Goal: Information Seeking & Learning: Compare options

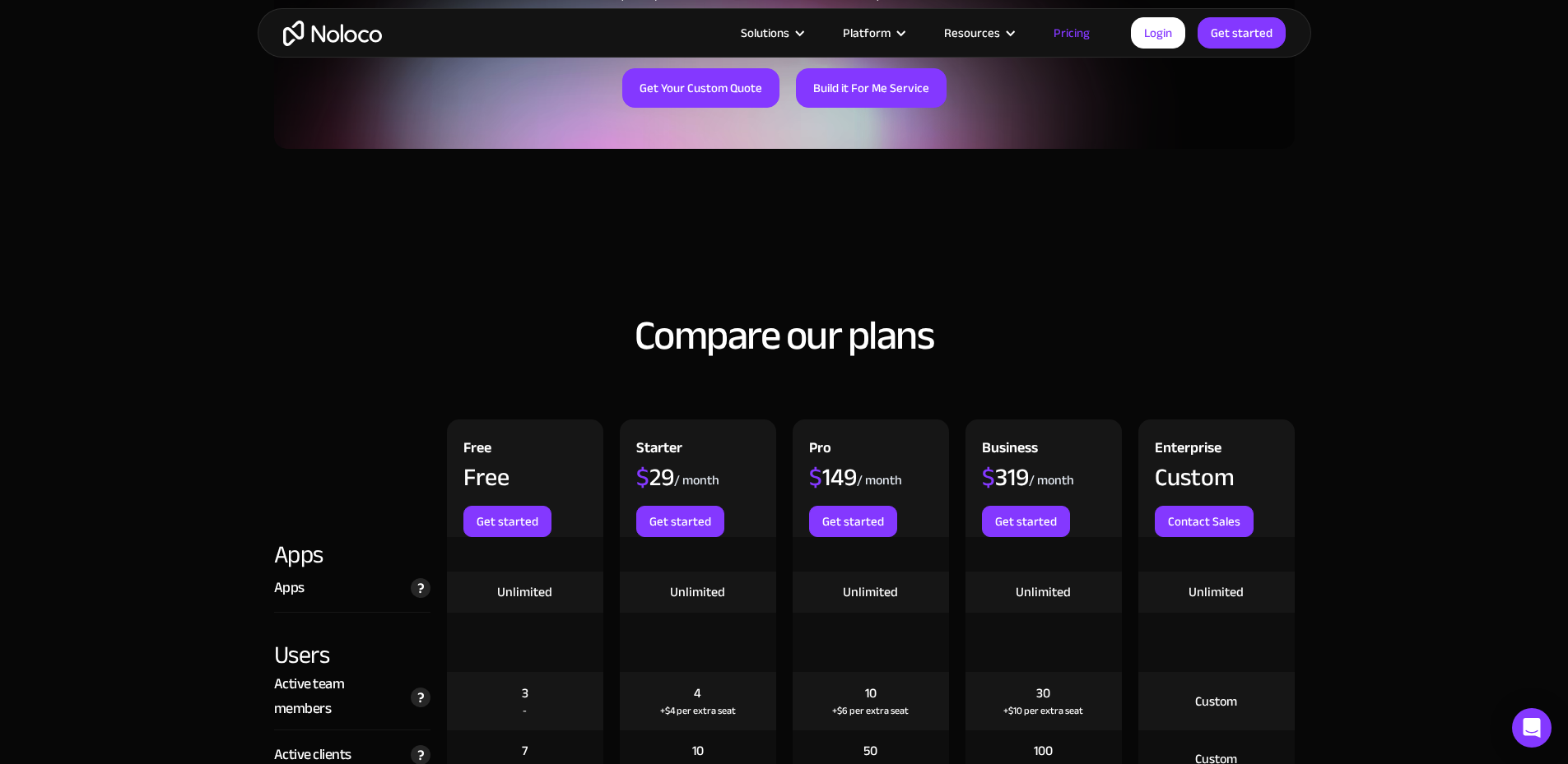
scroll to position [1645, 0]
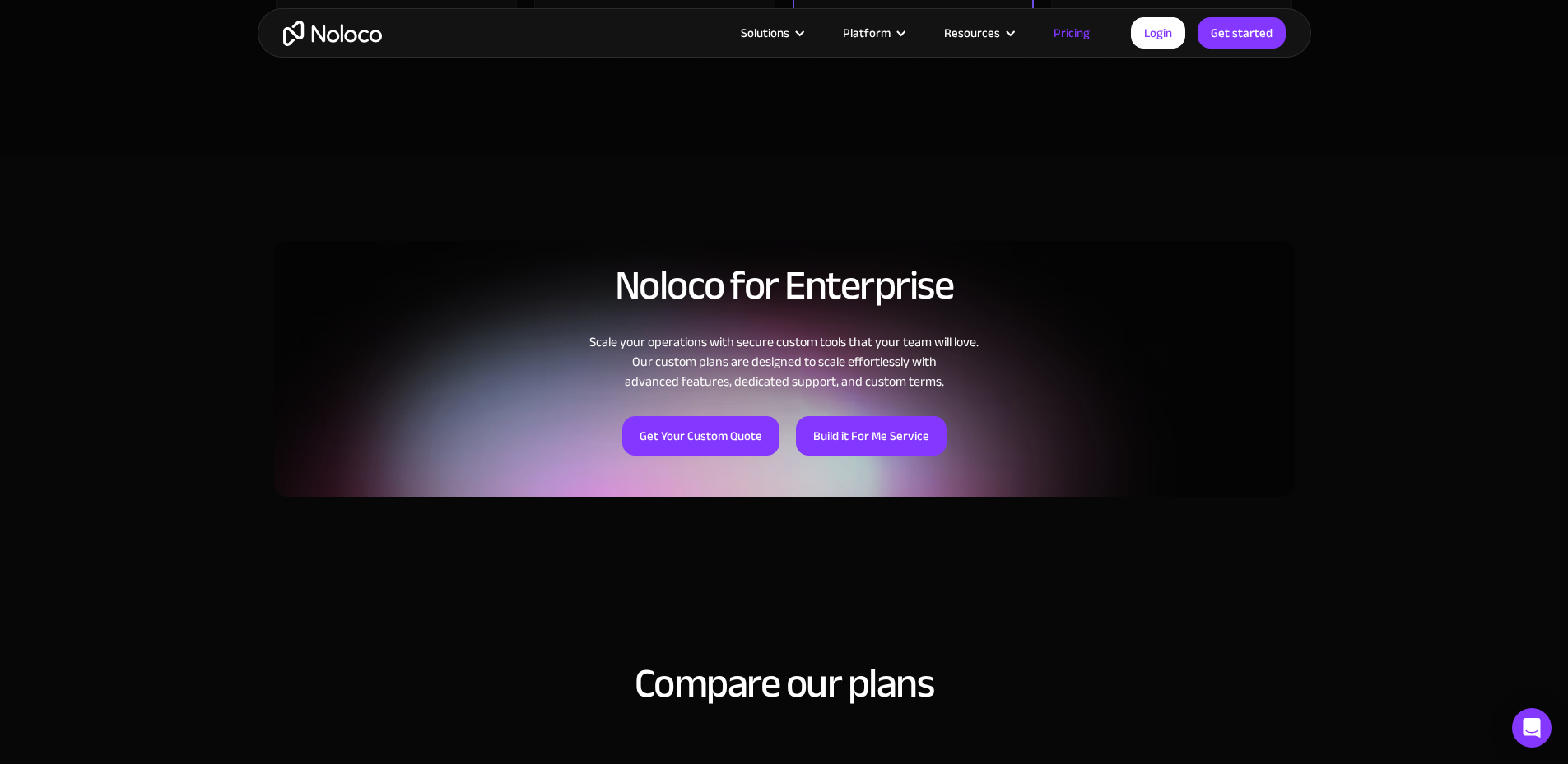
scroll to position [3725, 0]
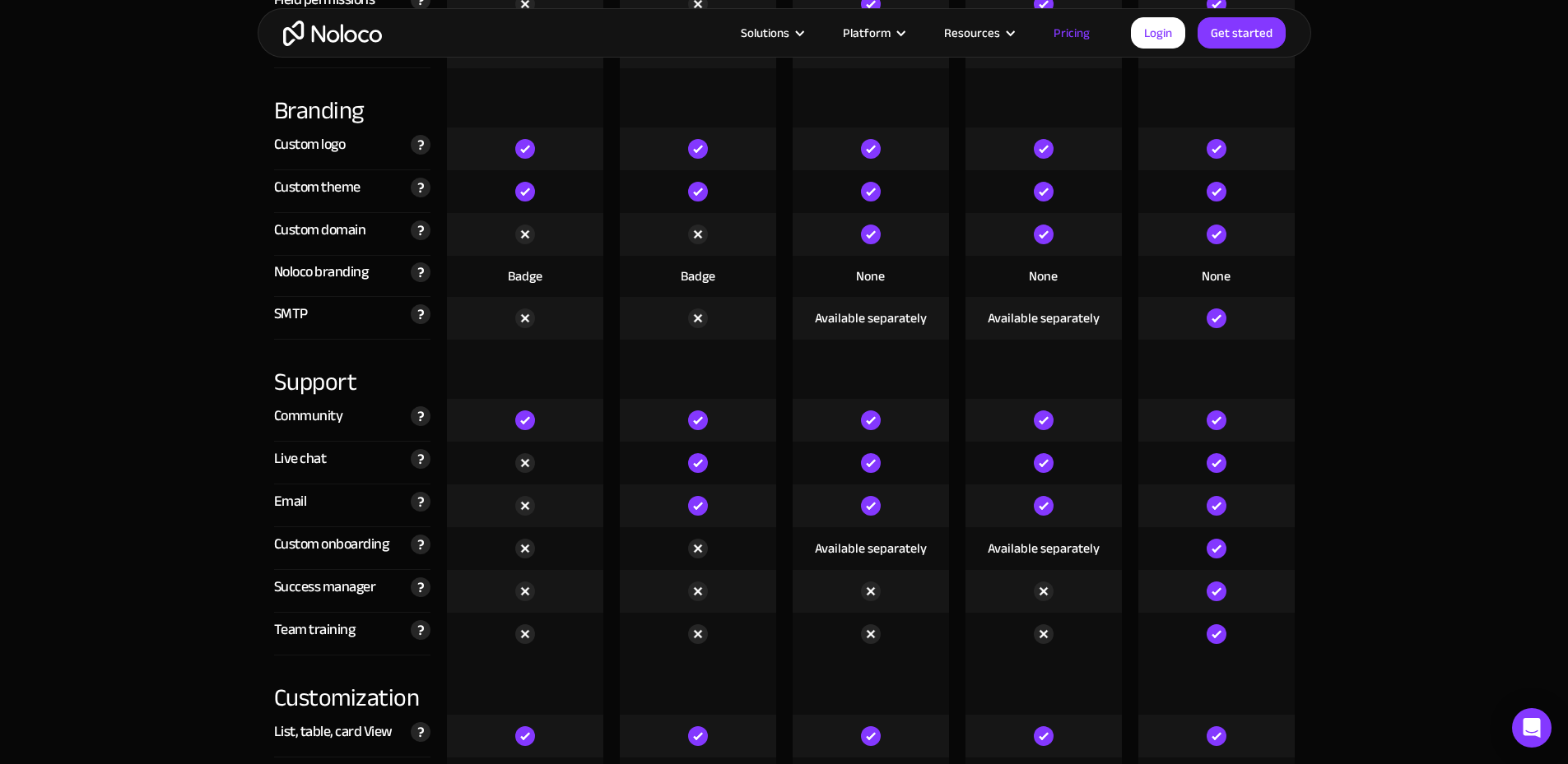
click at [291, 460] on div "Live chat" at bounding box center [300, 459] width 53 height 24
drag, startPoint x: 291, startPoint y: 460, endPoint x: 360, endPoint y: 529, distance: 97.6
click at [359, 528] on div "Compare our plans Free Free Get started Starter $ 29 / month Get started Pro $ …" at bounding box center [784, 60] width 1053 height 4280
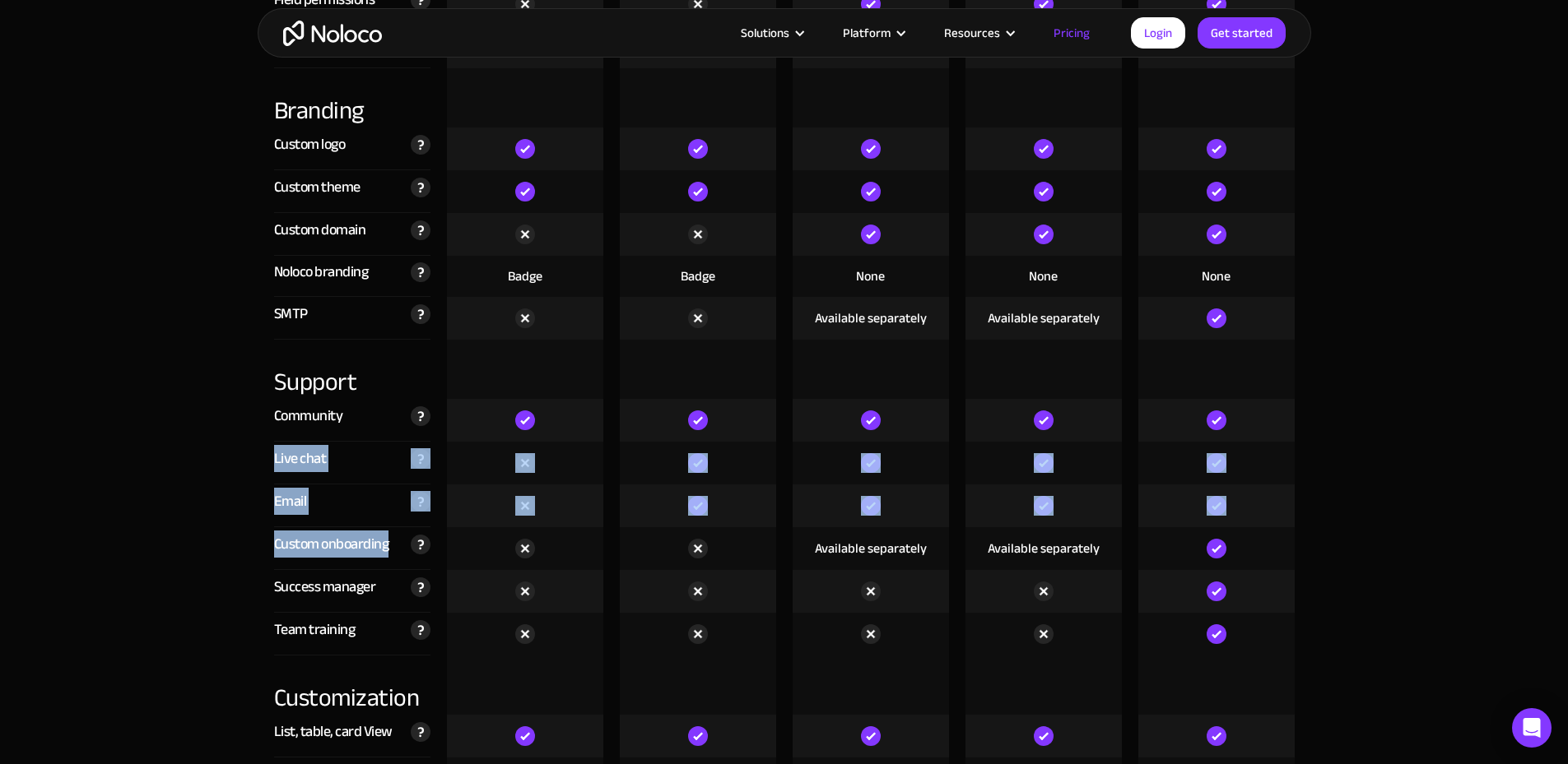
click at [360, 529] on div "Custom onboarding Meet individually with an in-house Noloco Expert, to quickly …" at bounding box center [352, 549] width 157 height 43
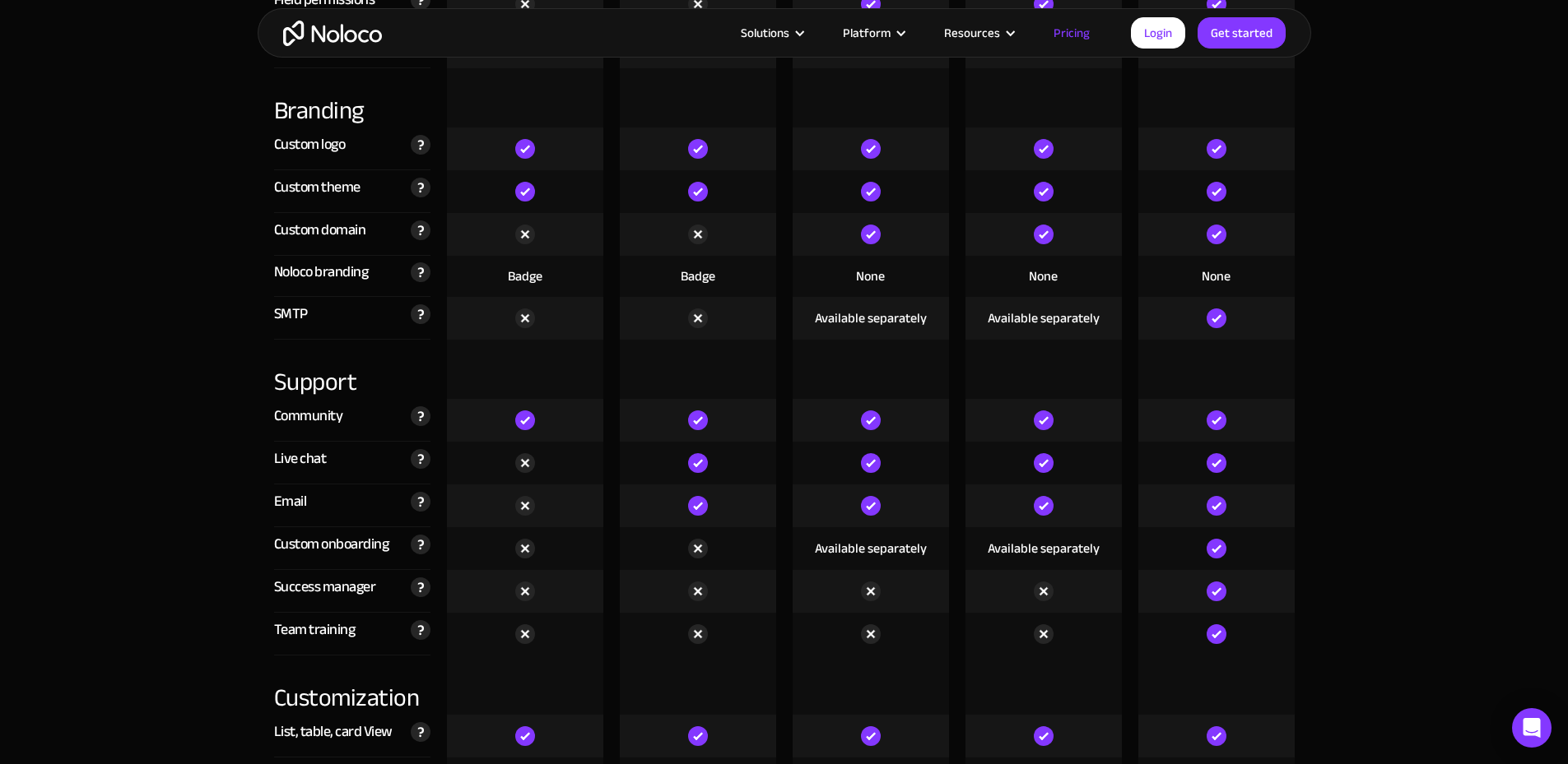
click at [342, 600] on div "Success manager" at bounding box center [324, 587] width 102 height 24
drag, startPoint x: 342, startPoint y: 601, endPoint x: 248, endPoint y: 602, distance: 94.0
click at [248, 602] on section "Compare our plans Free Free Get started Starter $ 29 / month Get started Pro $ …" at bounding box center [784, 383] width 1568 height 5026
click at [283, 629] on div "Team training" at bounding box center [314, 630] width 82 height 24
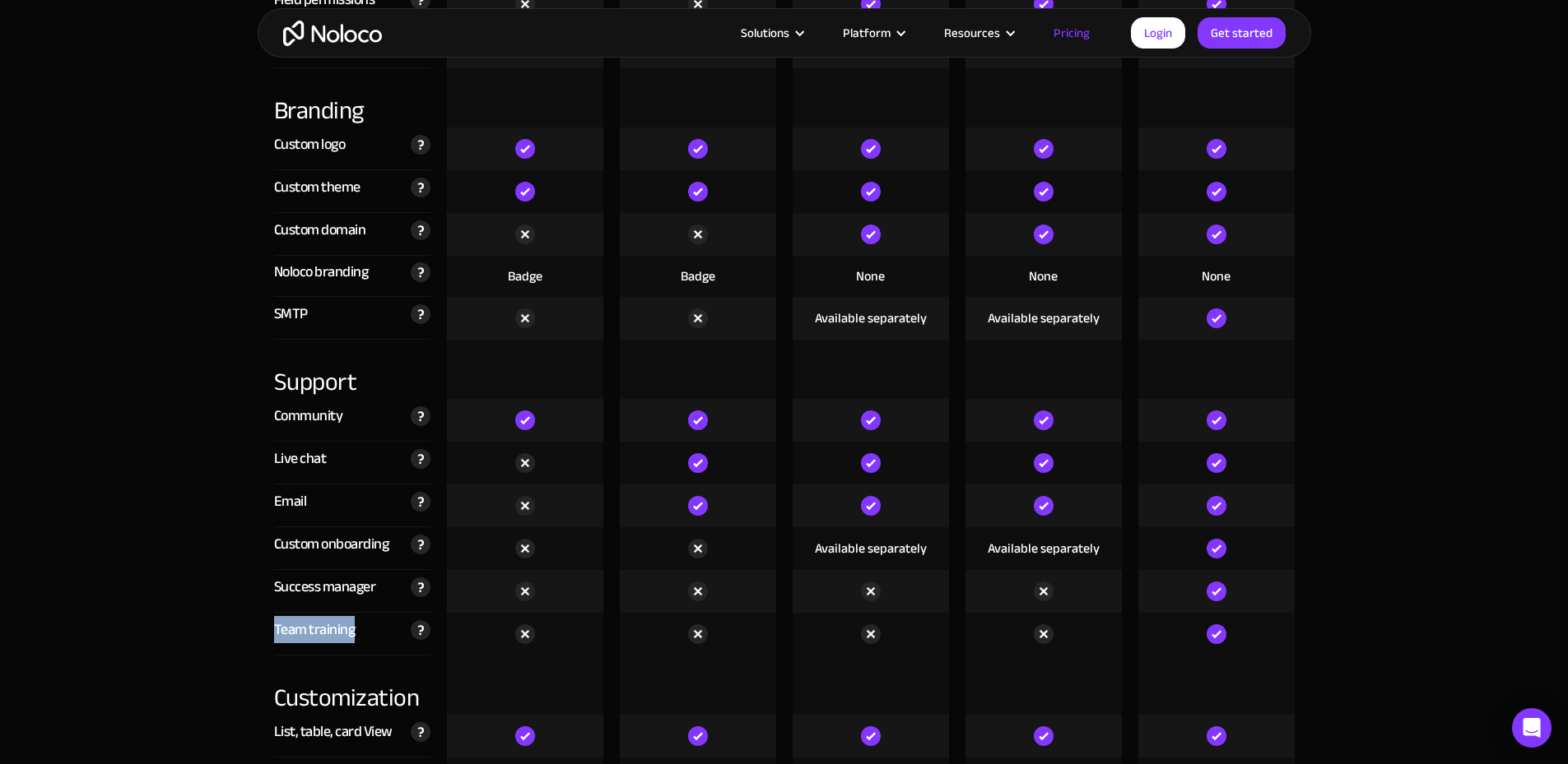
drag, startPoint x: 283, startPoint y: 629, endPoint x: 339, endPoint y: 637, distance: 56.6
click at [339, 637] on div "Team training" at bounding box center [314, 630] width 82 height 24
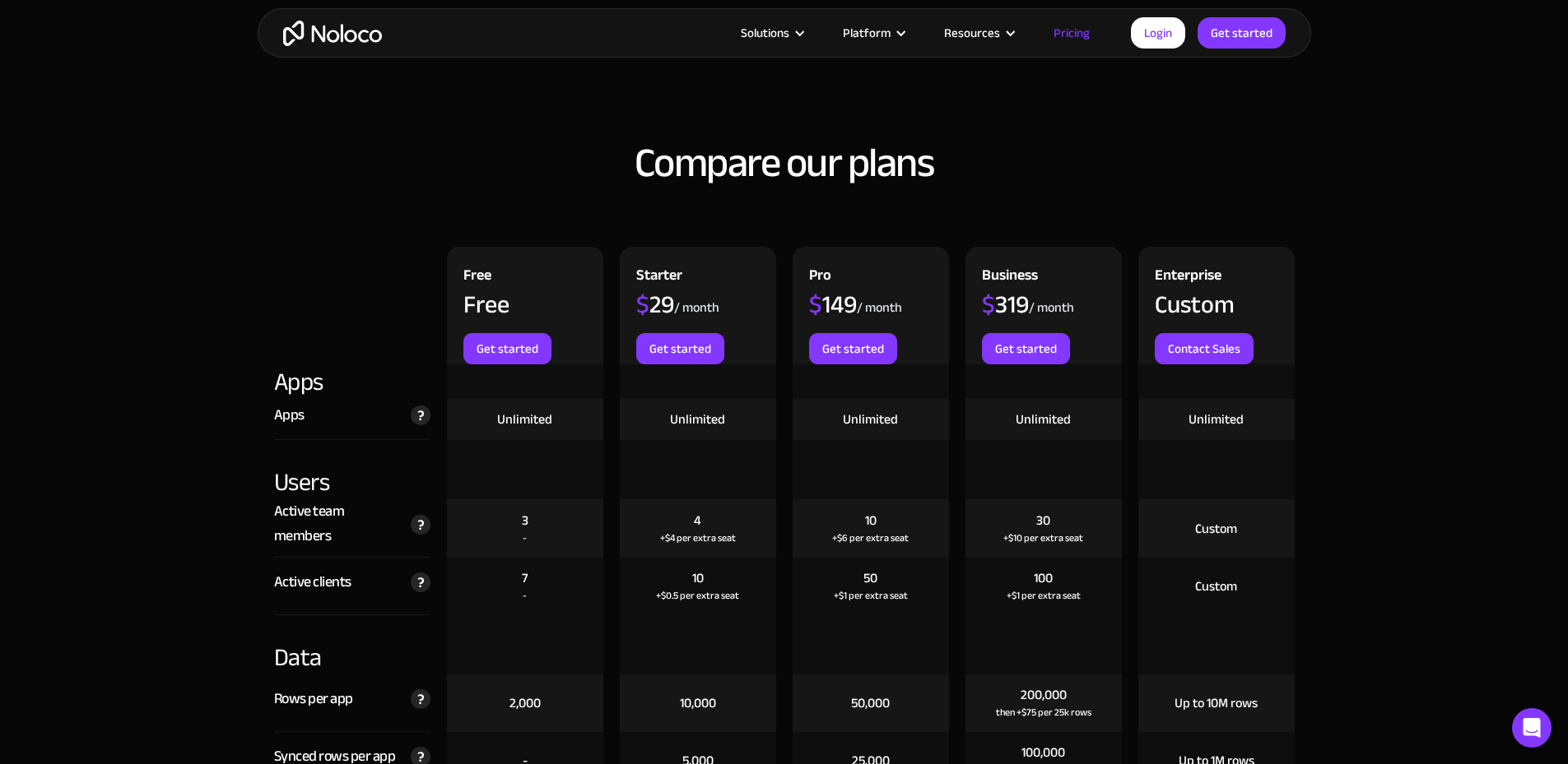
scroll to position [1586, 0]
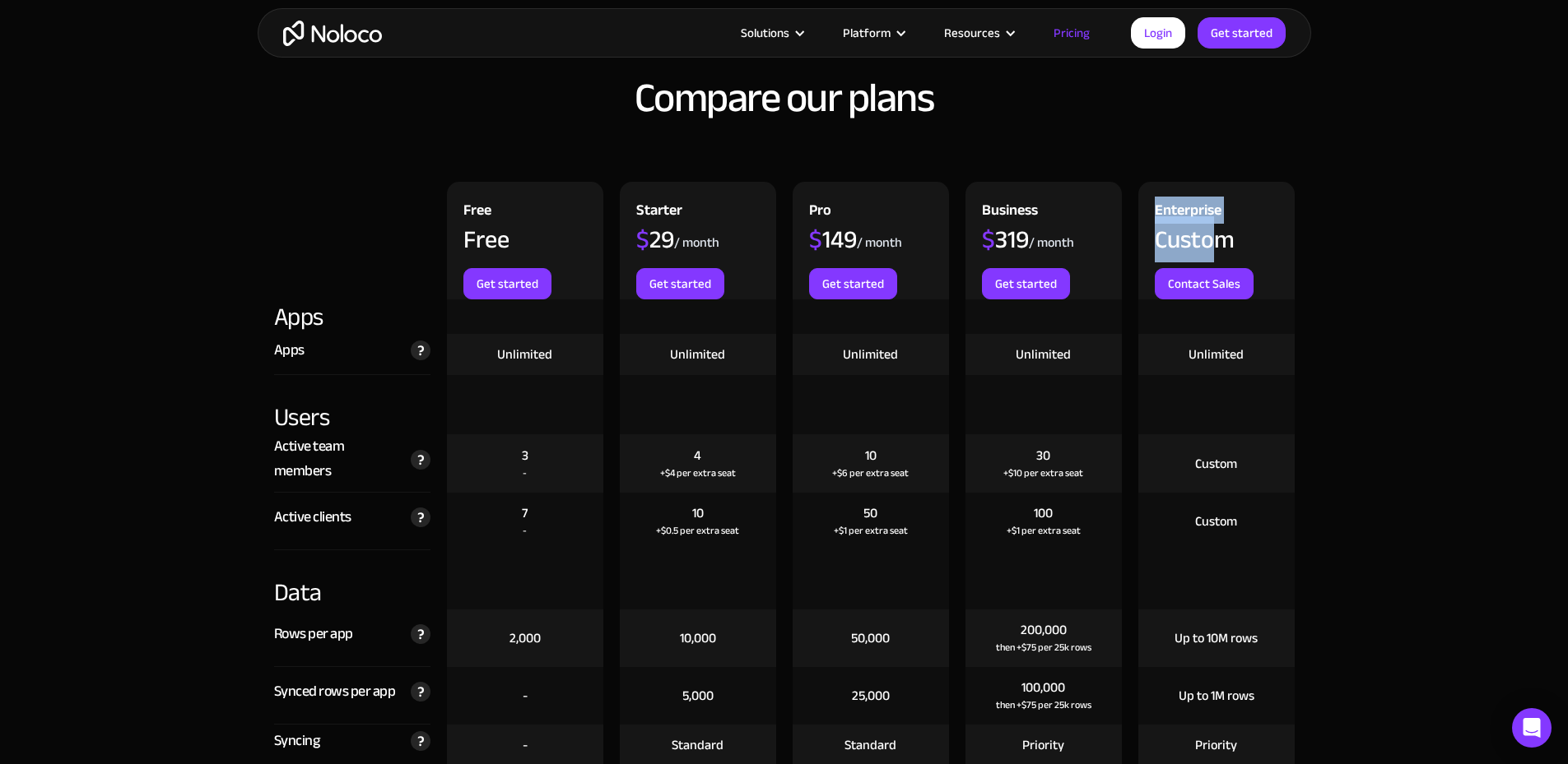
drag, startPoint x: 1135, startPoint y: 213, endPoint x: 1232, endPoint y: 243, distance: 101.5
click at [1231, 243] on div "Enterprise Custom Contact Sales" at bounding box center [1216, 241] width 173 height 118
click at [1232, 243] on div "Custom" at bounding box center [1194, 239] width 80 height 24
drag, startPoint x: 1232, startPoint y: 243, endPoint x: 1153, endPoint y: 187, distance: 96.8
click at [1156, 188] on div "Enterprise Custom Contact Sales" at bounding box center [1216, 241] width 157 height 118
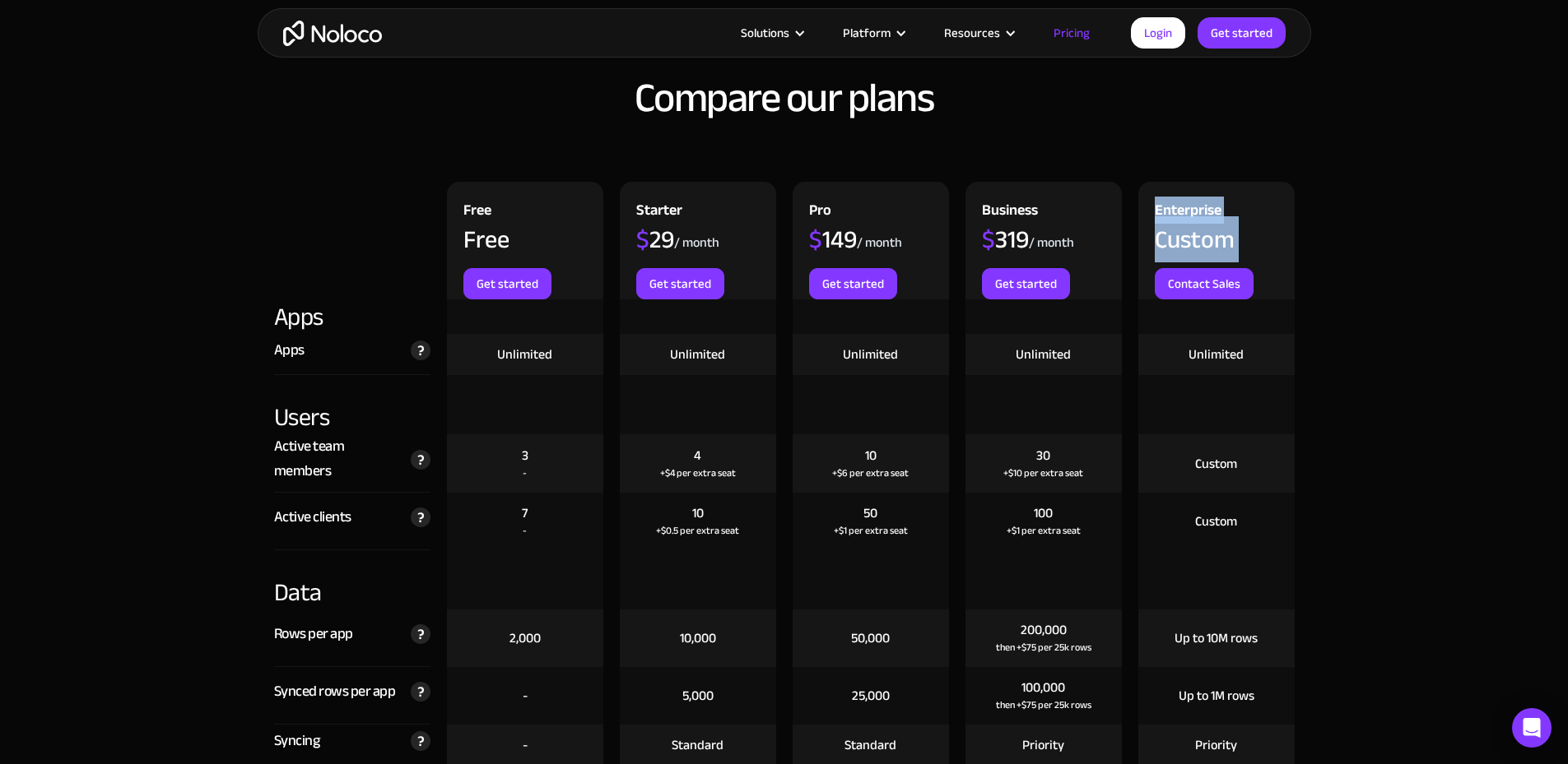
click at [1153, 186] on div "Enterprise Custom Contact Sales" at bounding box center [1216, 241] width 157 height 118
drag, startPoint x: 1153, startPoint y: 186, endPoint x: 1237, endPoint y: 262, distance: 113.3
click at [1236, 262] on div "Enterprise Custom Contact Sales" at bounding box center [1216, 241] width 157 height 118
click at [1237, 262] on div "Enterprise Custom Contact Sales" at bounding box center [1216, 241] width 157 height 118
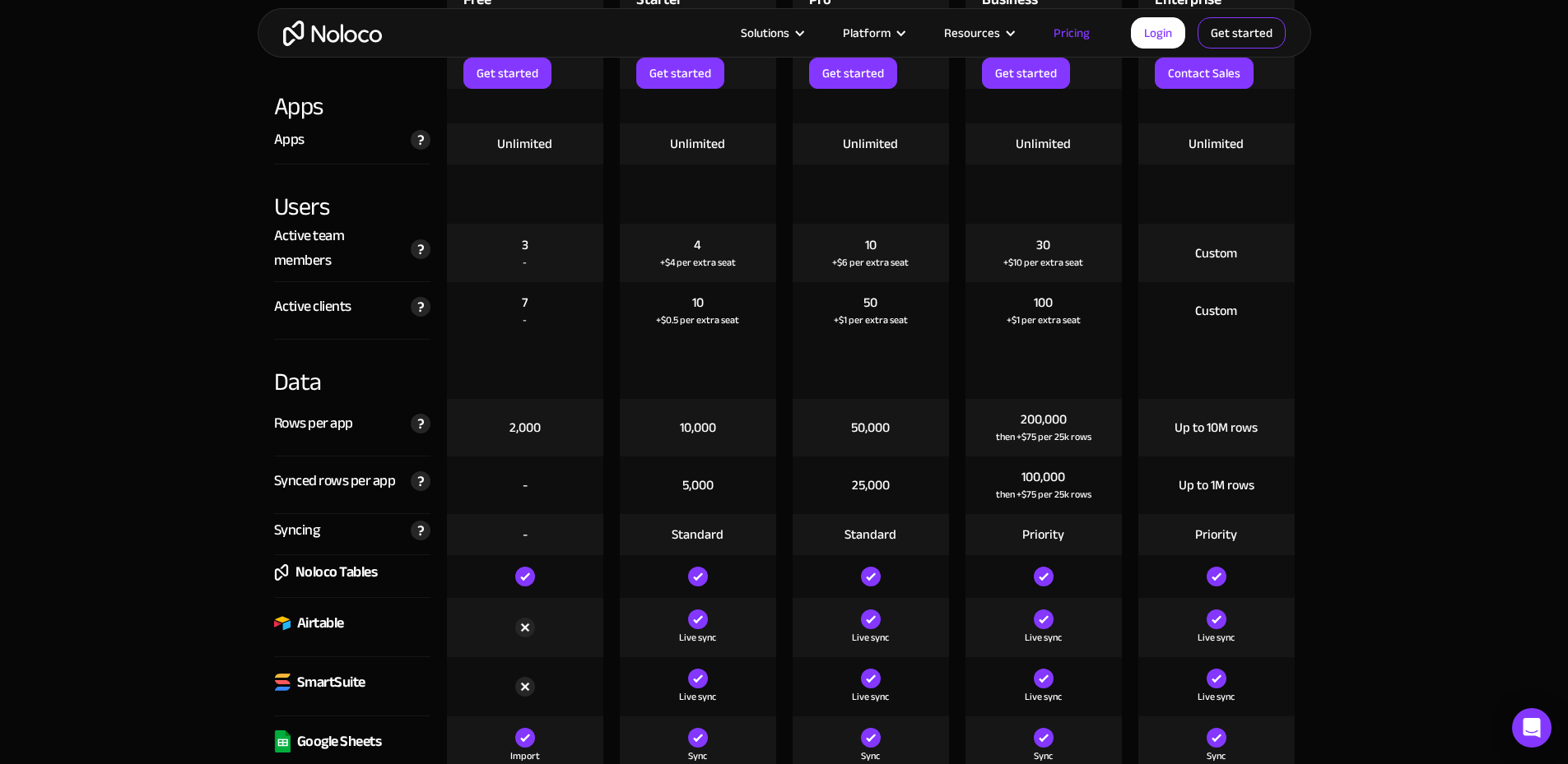
scroll to position [1751, 0]
